Goal: Task Accomplishment & Management: Use online tool/utility

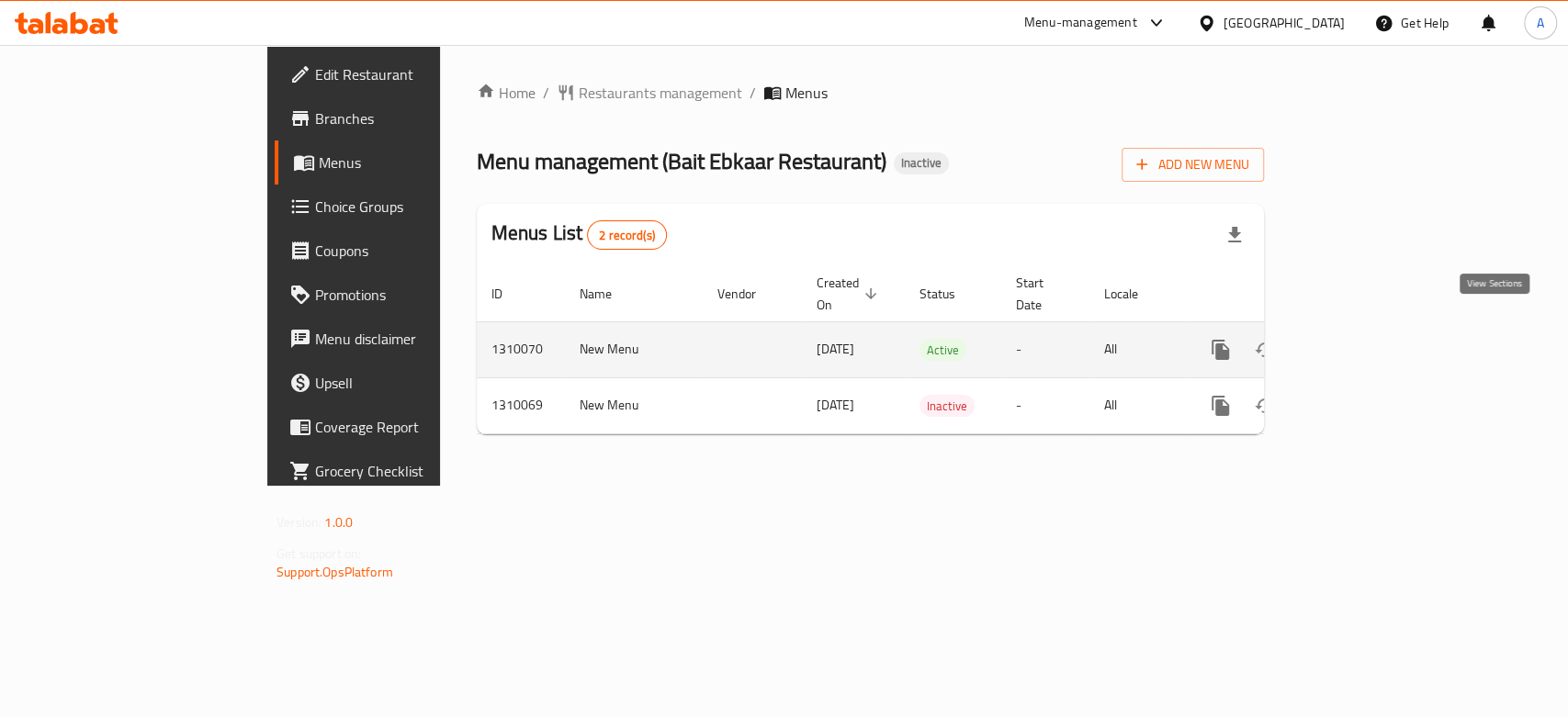
click at [1375, 343] on link "enhanced table" at bounding box center [1353, 350] width 44 height 44
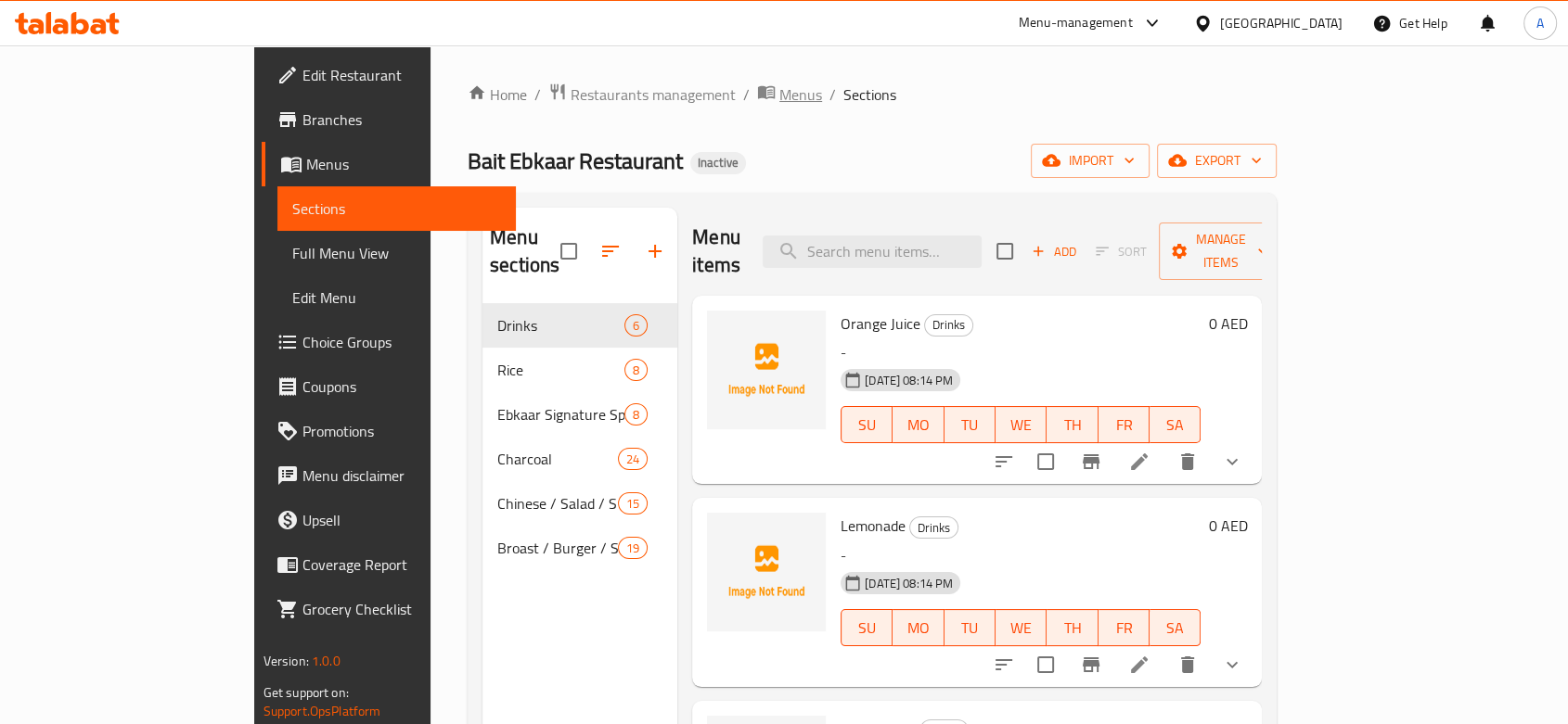
click at [780, 93] on span "Menus" at bounding box center [801, 94] width 43 height 22
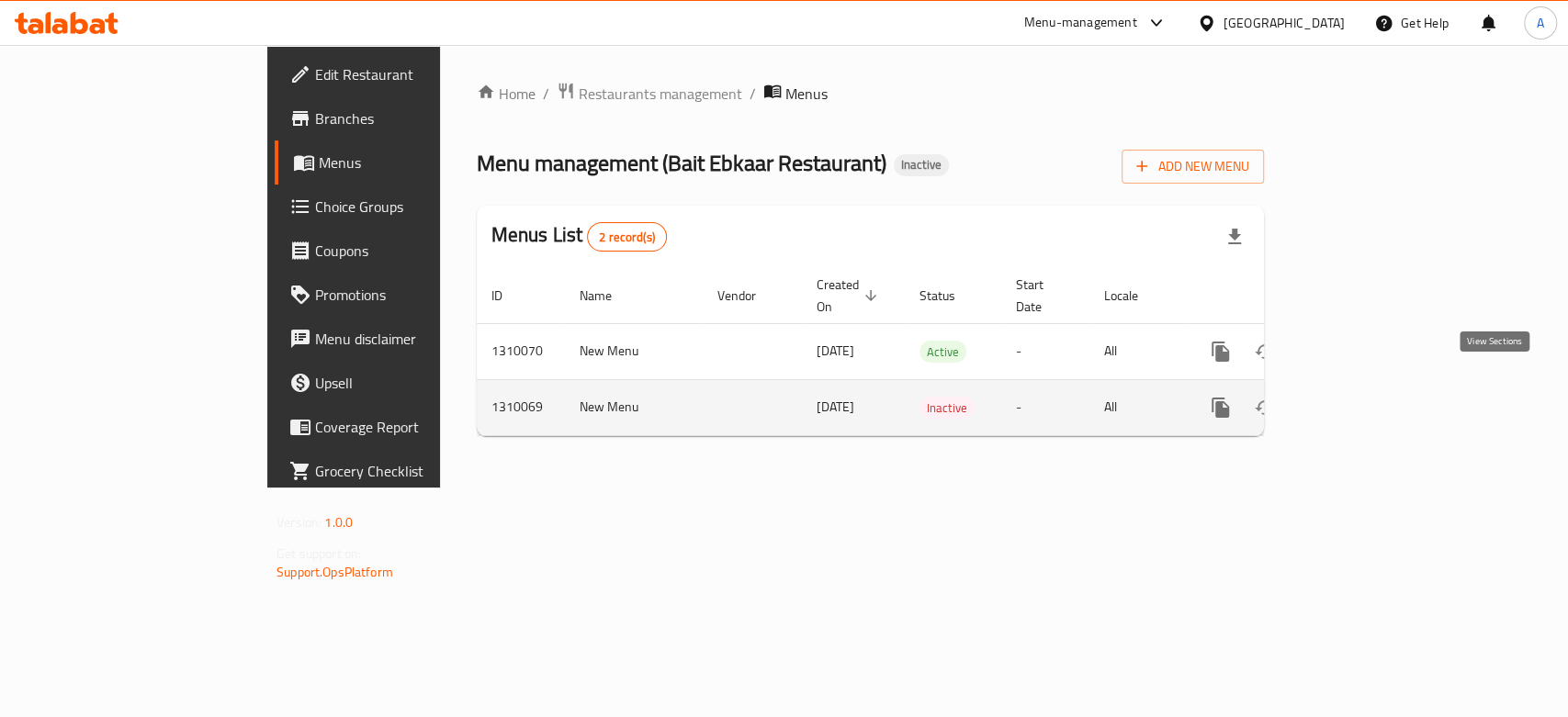
click at [1364, 397] on icon "enhanced table" at bounding box center [1352, 407] width 22 height 22
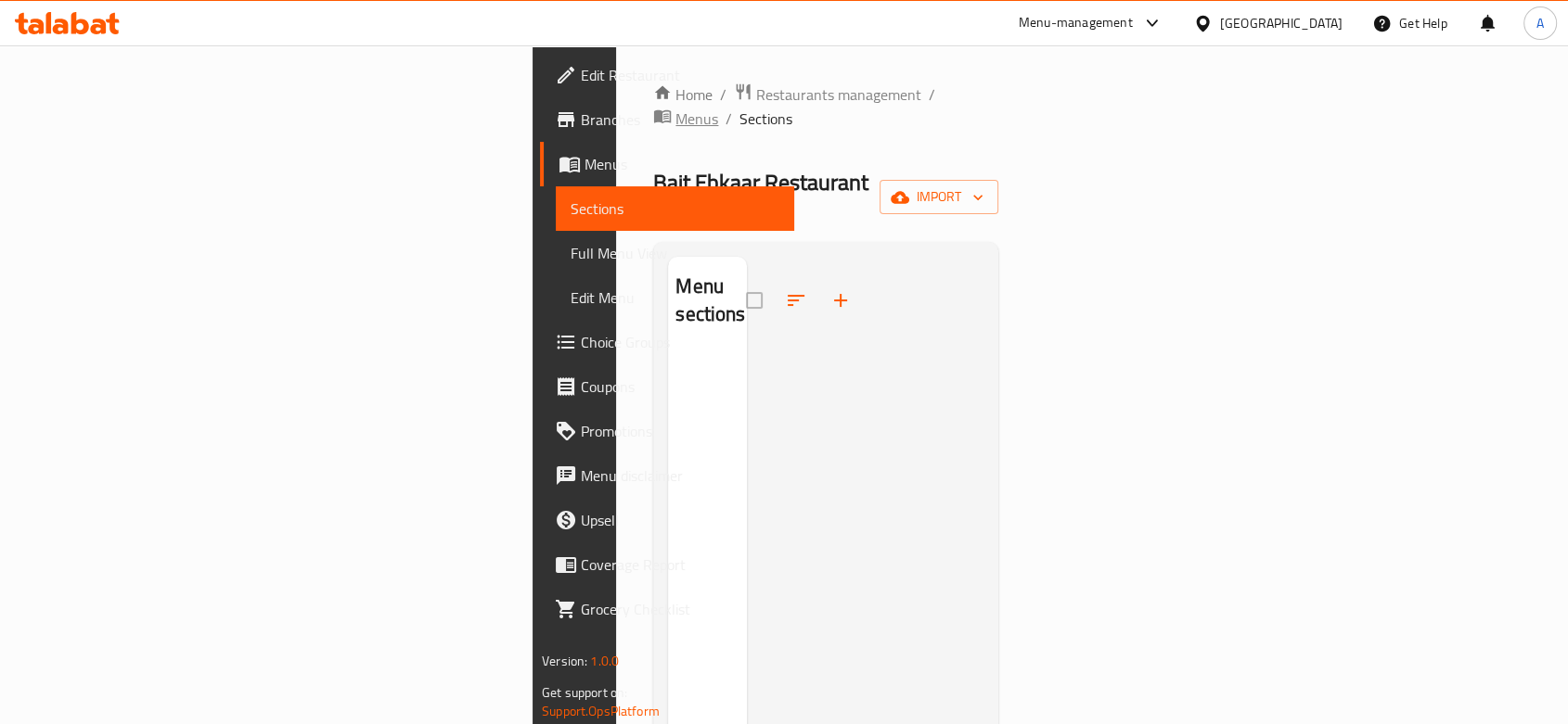
click at [654, 110] on icon "breadcrumb" at bounding box center [661, 116] width 16 height 13
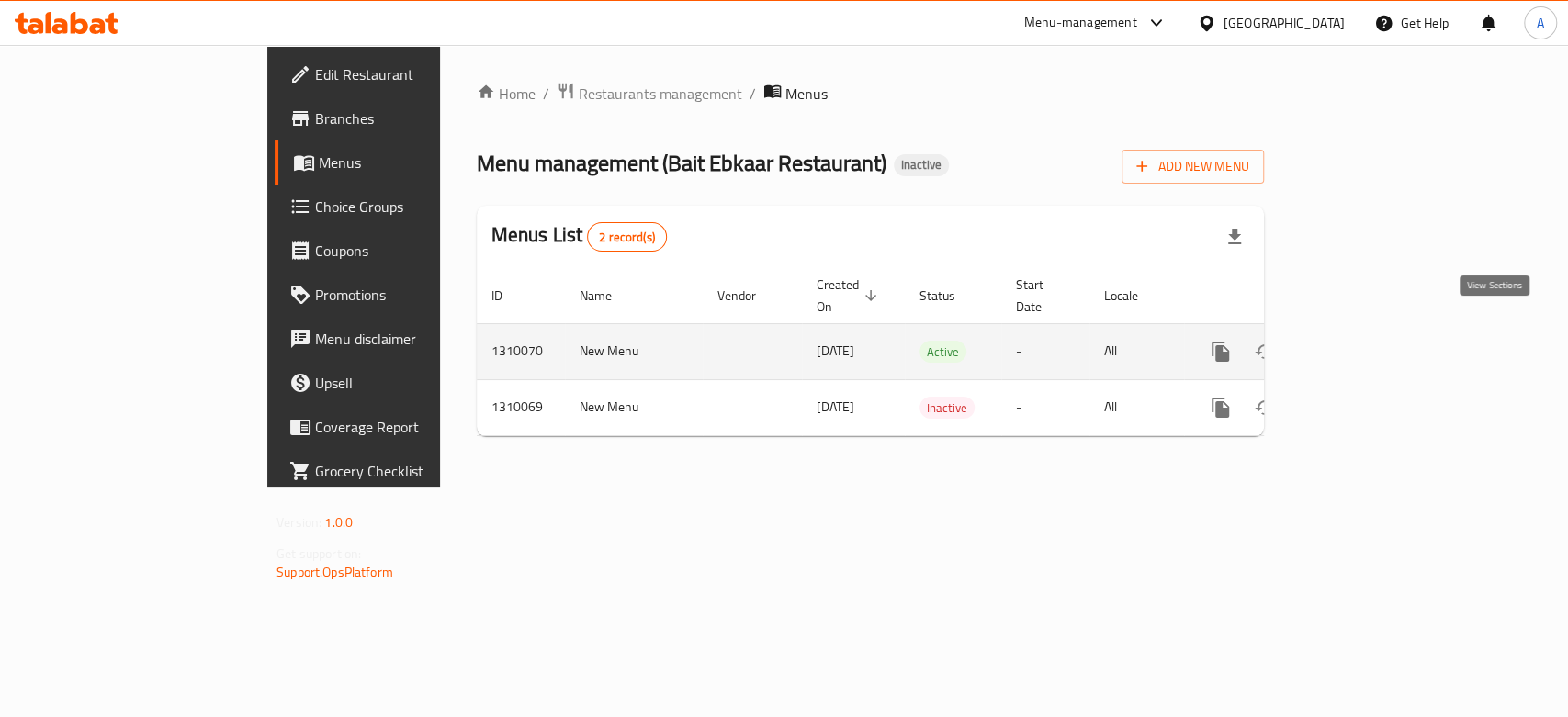
click at [1364, 340] on icon "enhanced table" at bounding box center [1352, 351] width 22 height 22
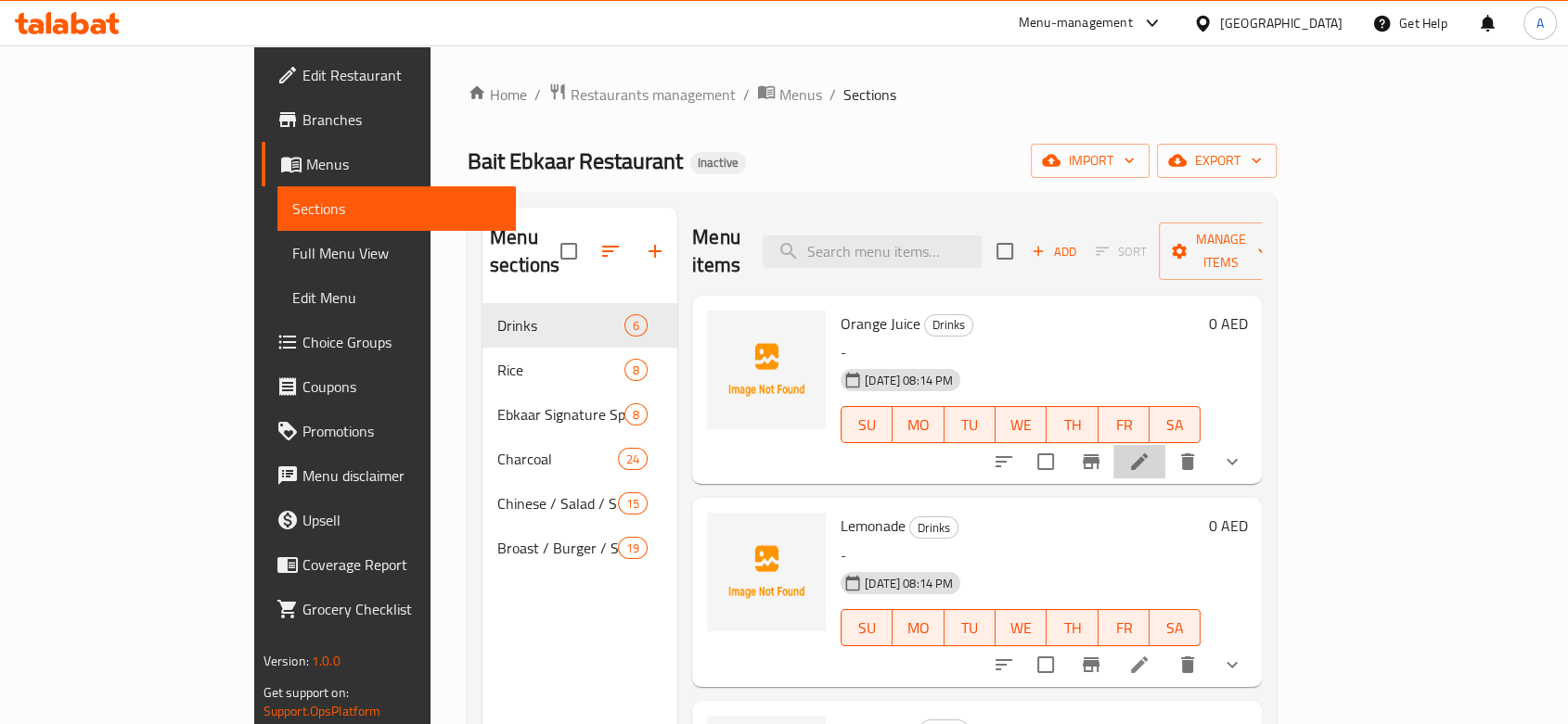
click at [1165, 445] on li at bounding box center [1139, 462] width 52 height 33
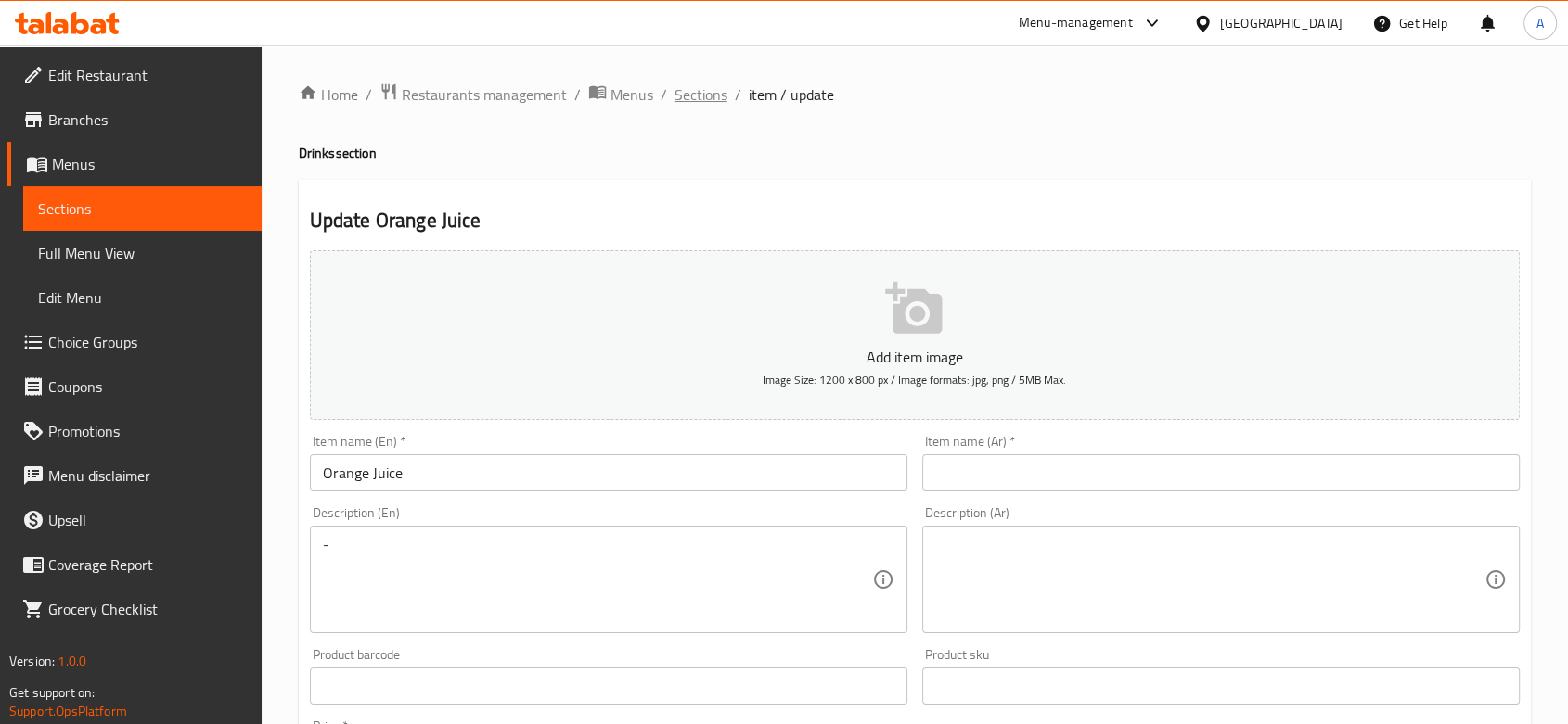
click at [690, 100] on span "Sections" at bounding box center [700, 94] width 53 height 22
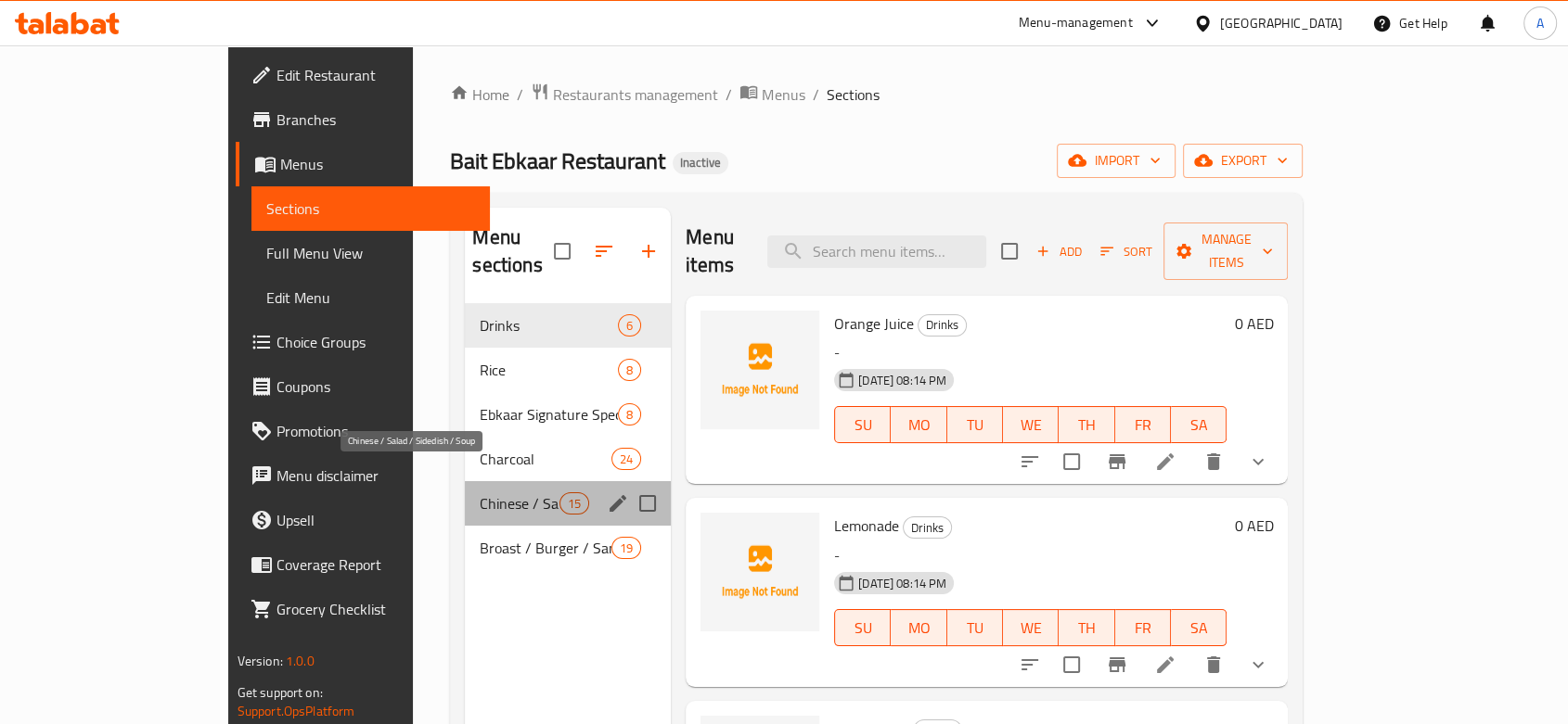
click at [479, 493] on span "Chinese / Salad / Sidedish / Soup" at bounding box center [518, 503] width 78 height 22
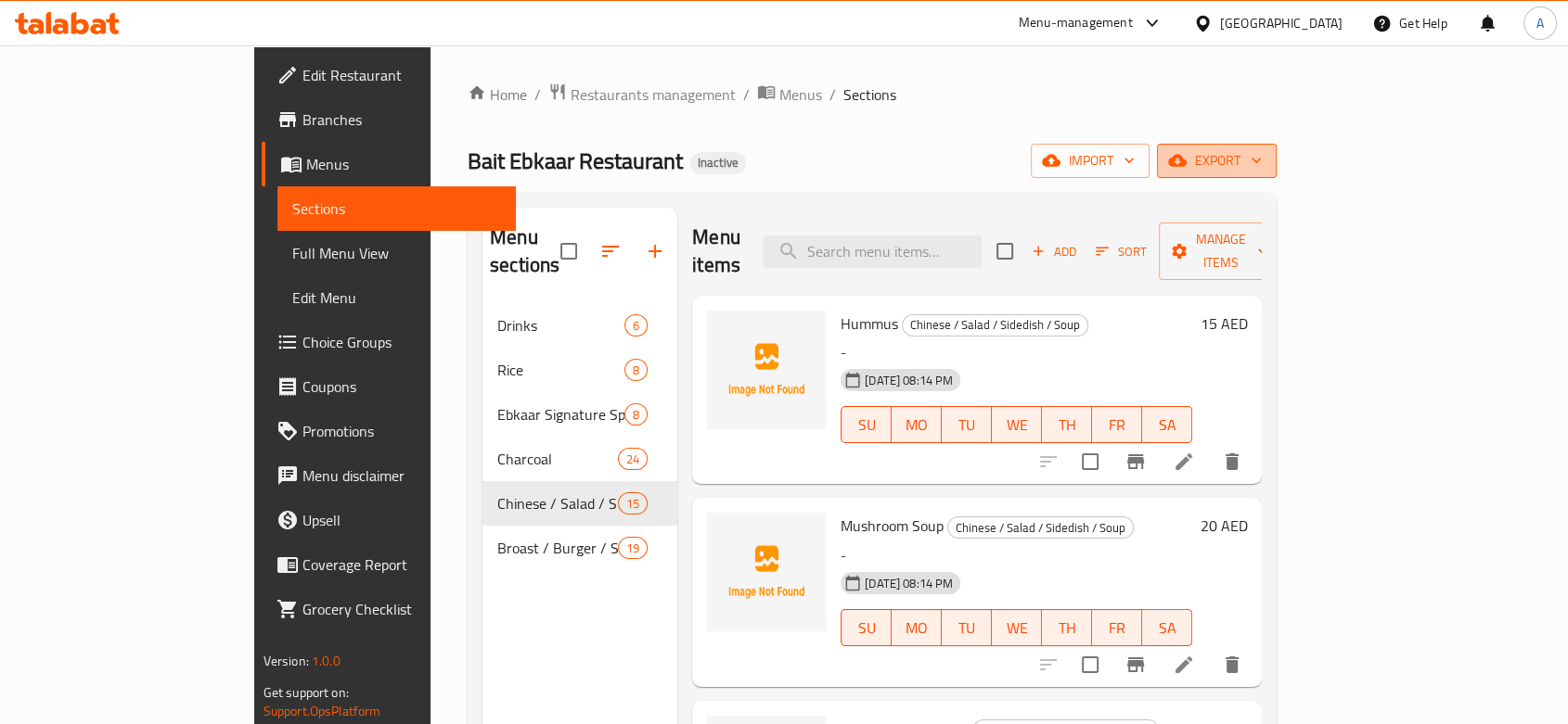
click at [1262, 162] on span "export" at bounding box center [1216, 161] width 90 height 23
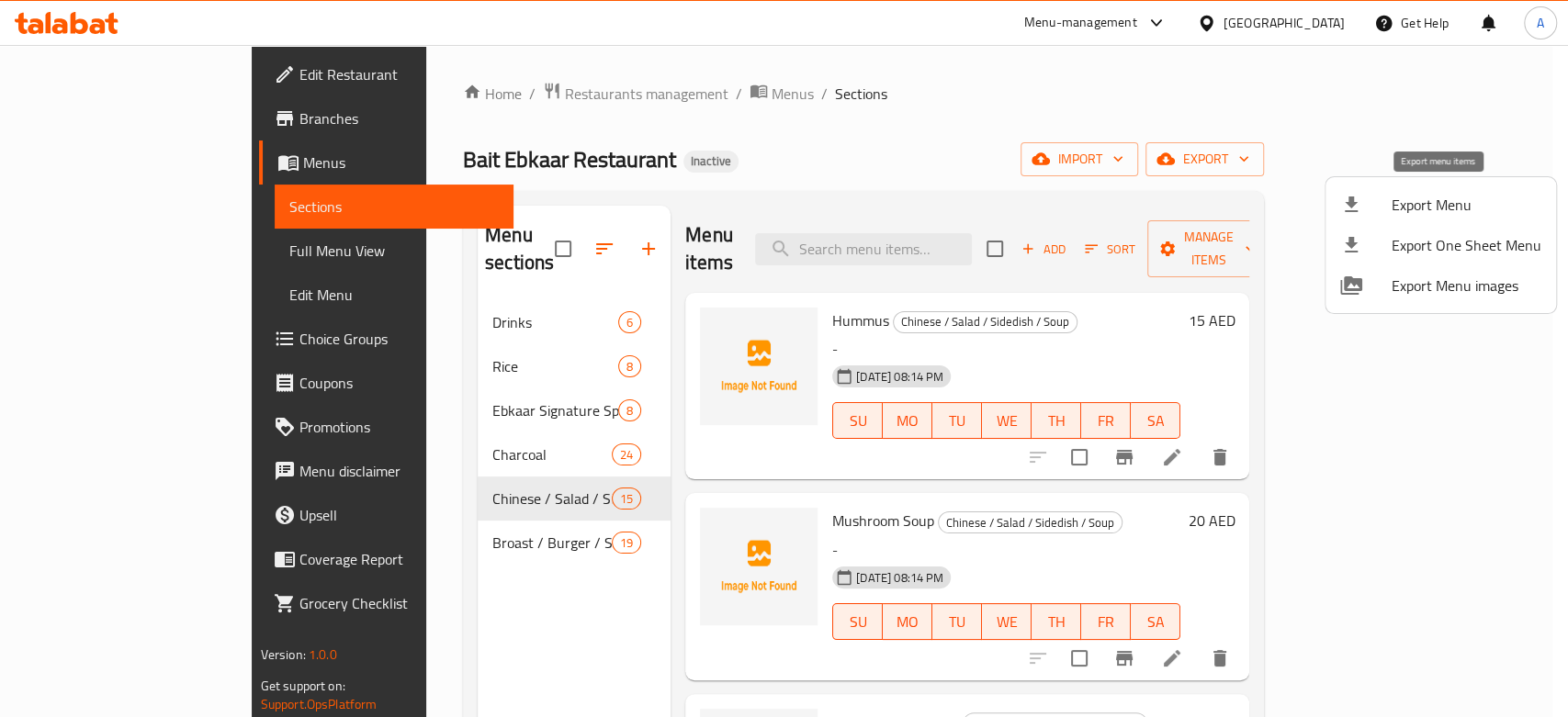
click at [1362, 211] on icon at bounding box center [1351, 204] width 22 height 22
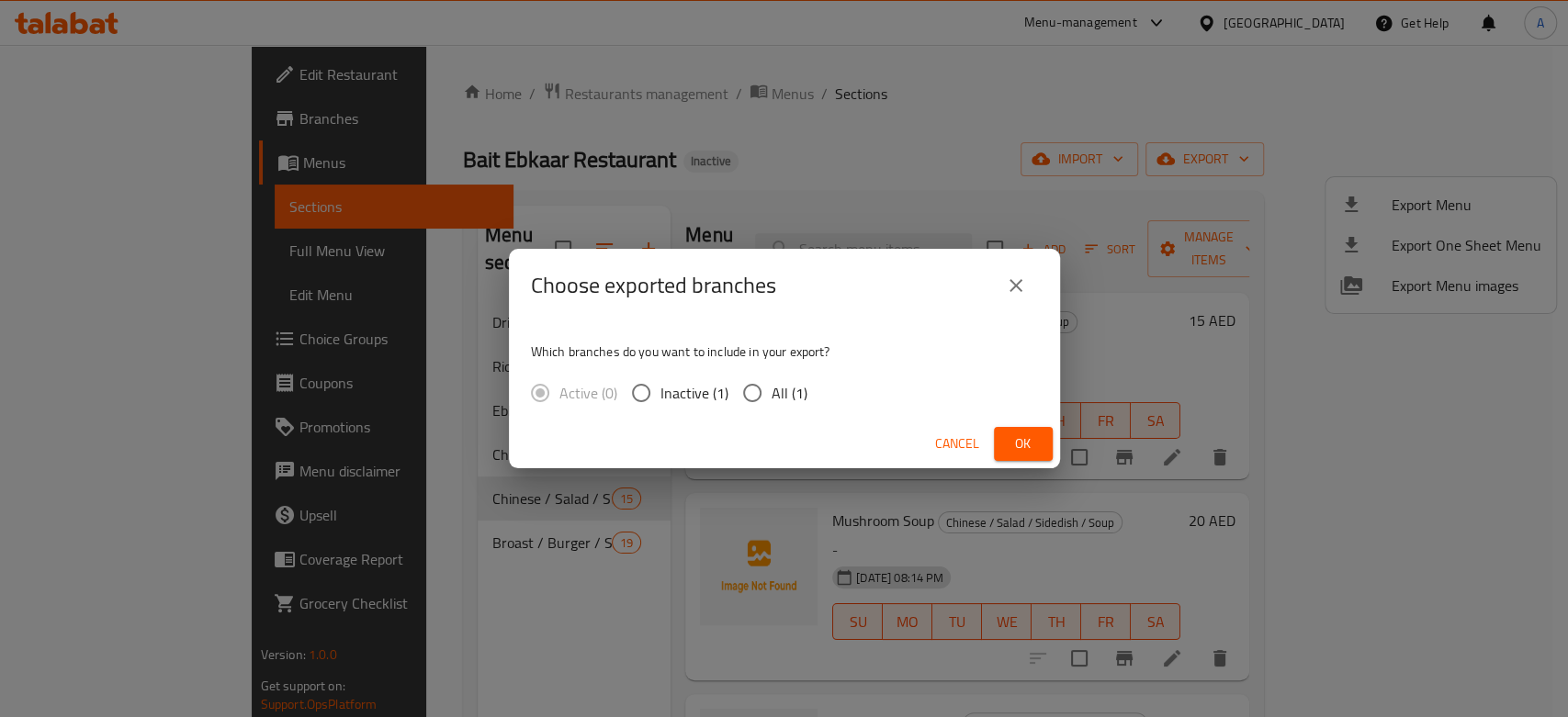
click at [769, 382] on input "All (1)" at bounding box center [752, 393] width 38 height 38
radio input "true"
click at [1000, 439] on button "Ok" at bounding box center [1022, 443] width 59 height 34
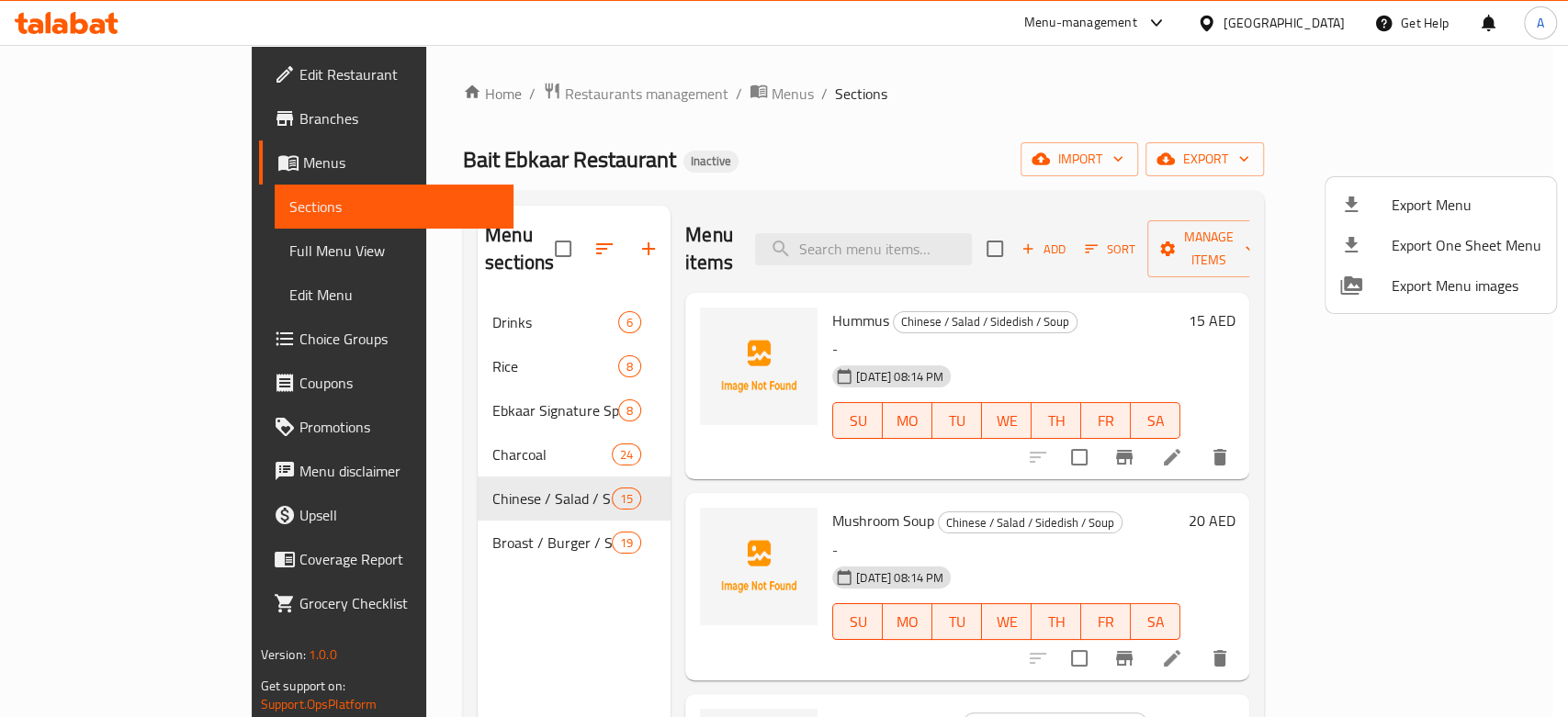
click at [359, 289] on div at bounding box center [784, 358] width 1568 height 717
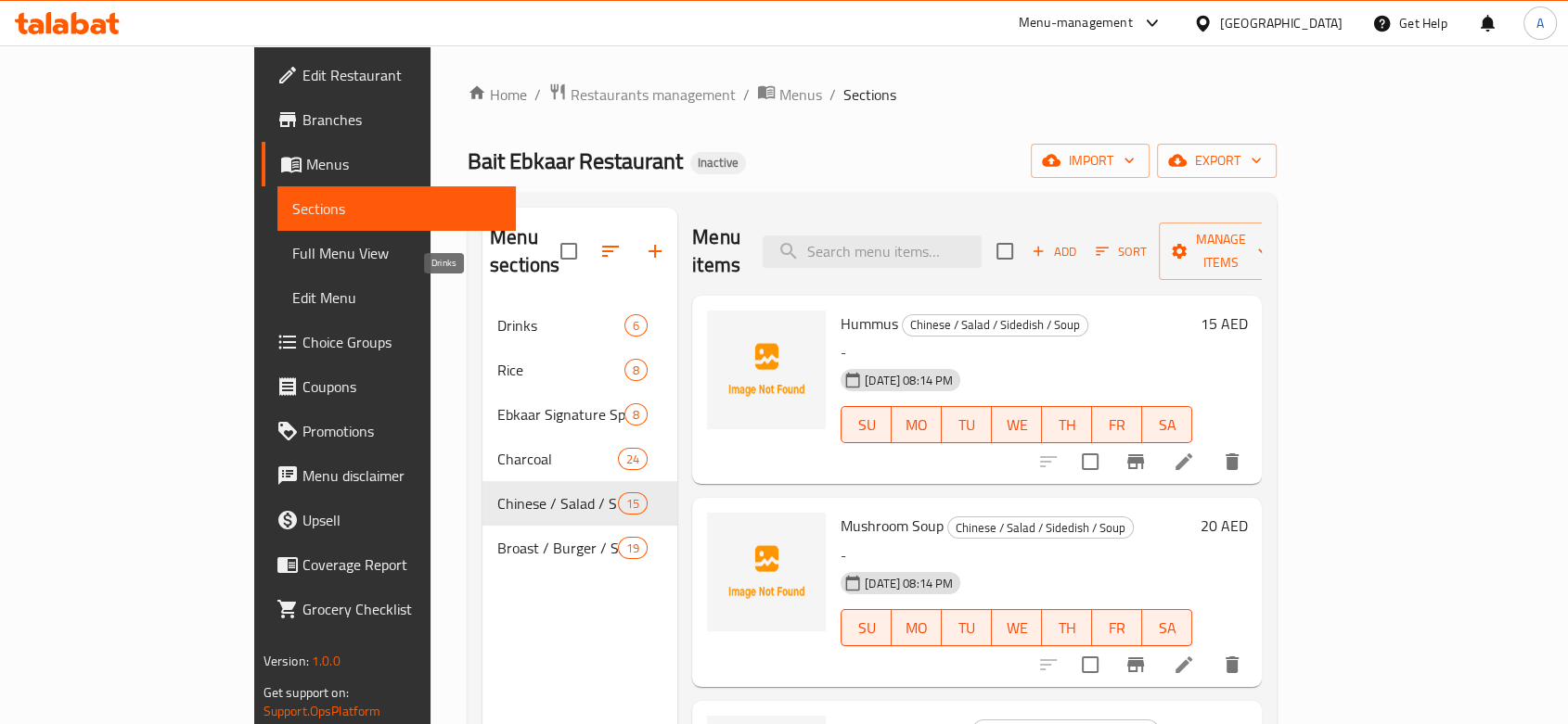
click at [497, 315] on span "Drinks" at bounding box center [560, 325] width 127 height 22
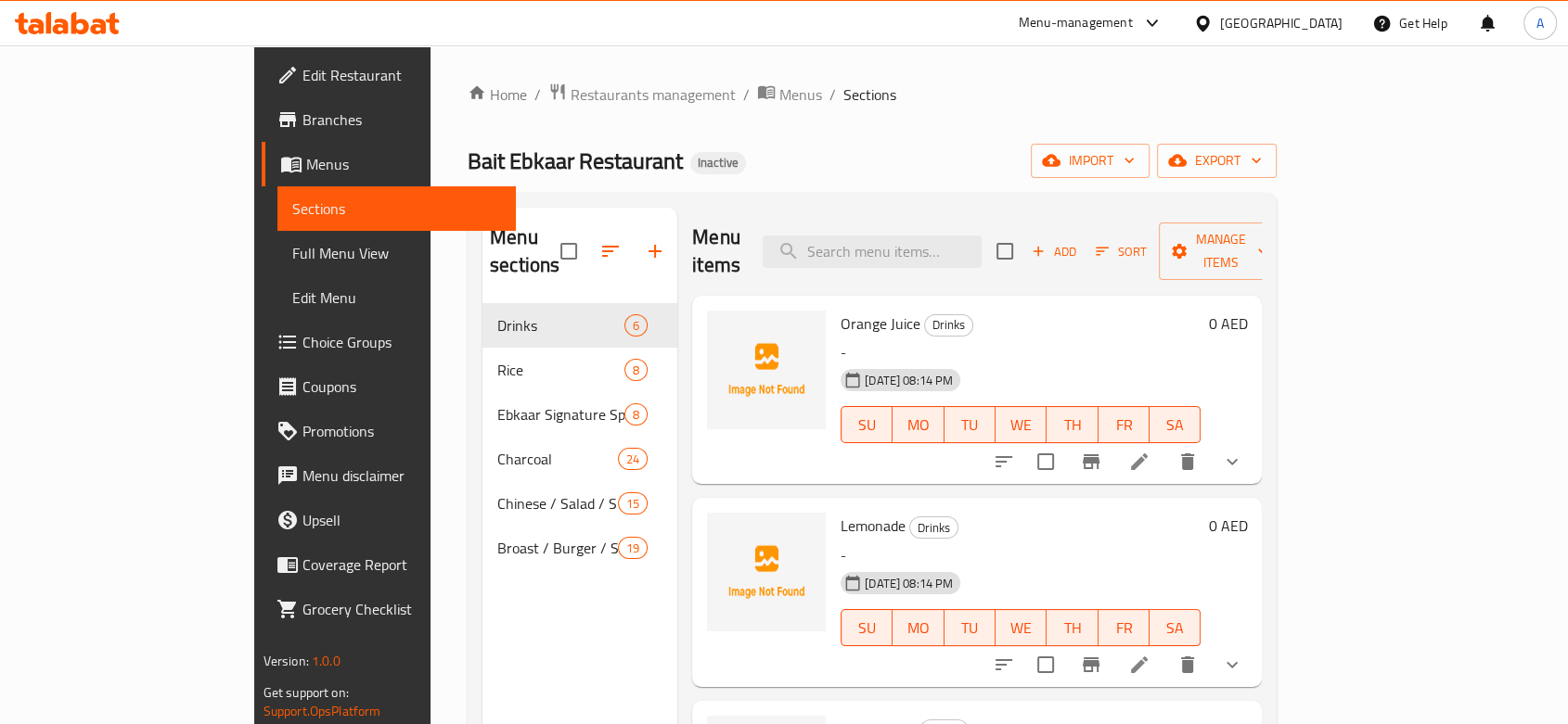
click at [1151, 451] on icon at bounding box center [1139, 462] width 22 height 22
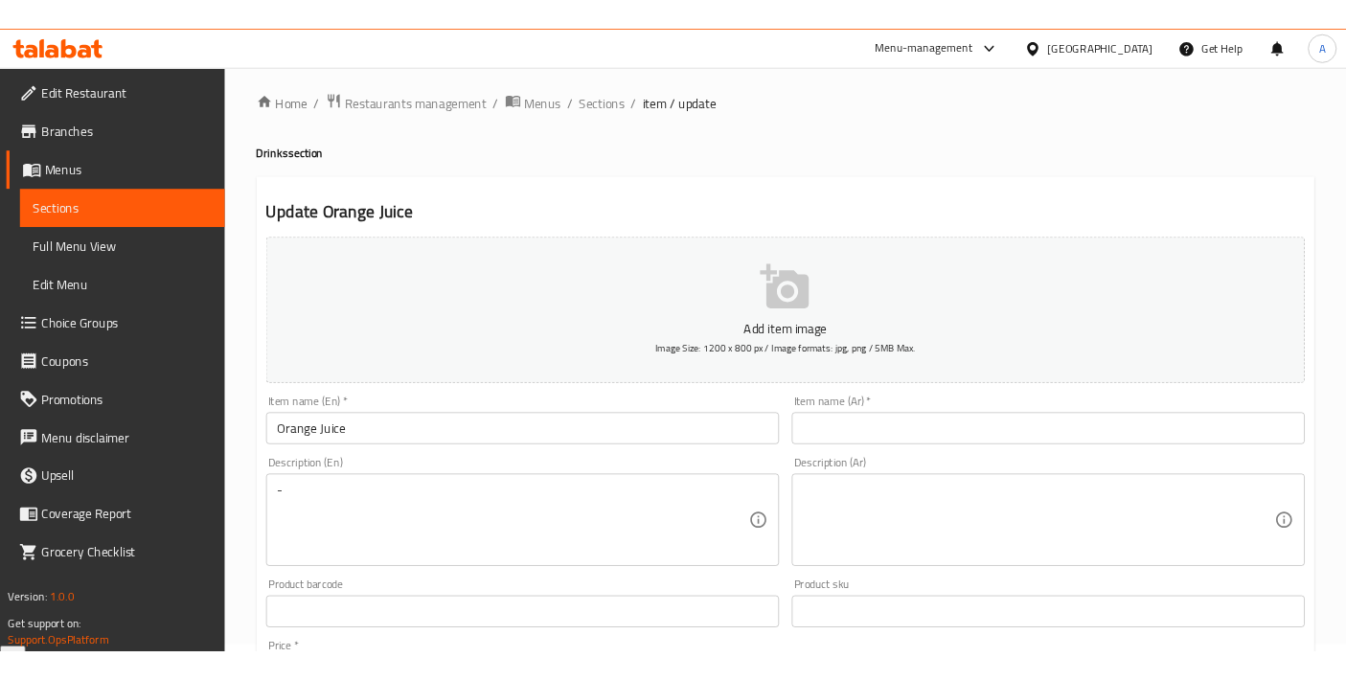
scroll to position [9, 0]
